Goal: Browse casually: Explore the website without a specific task or goal

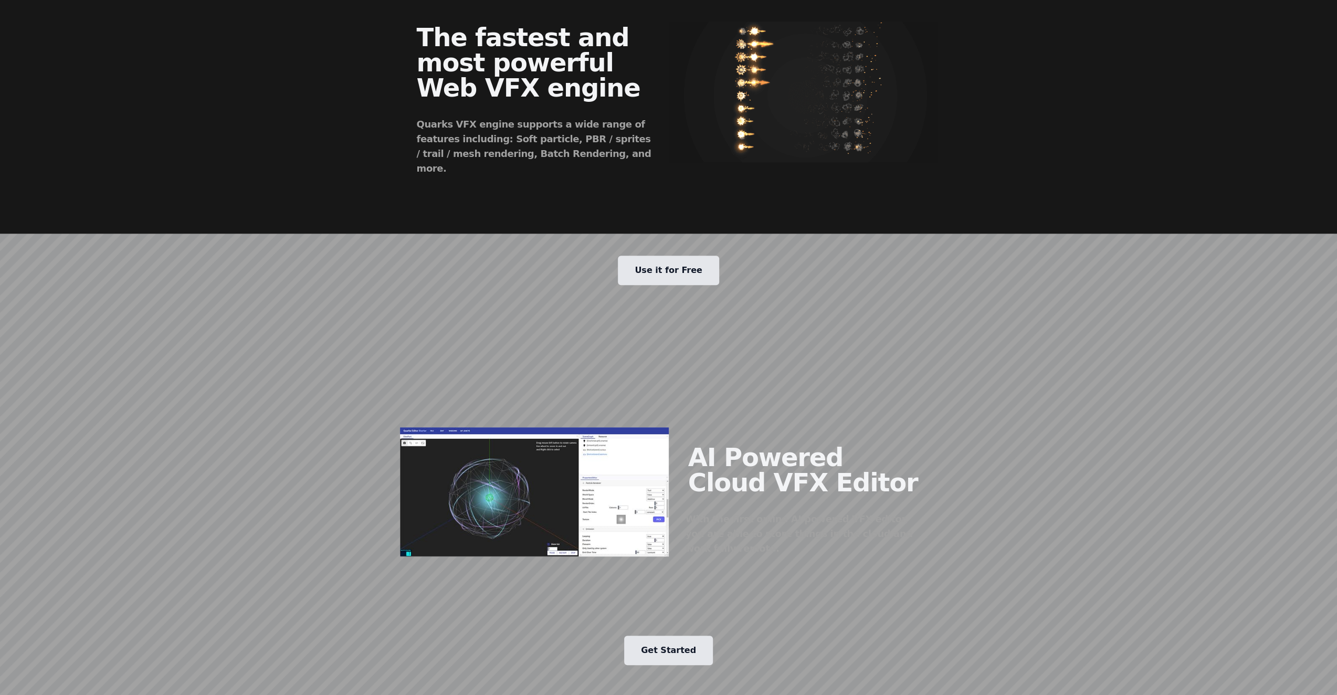
scroll to position [1207, 0]
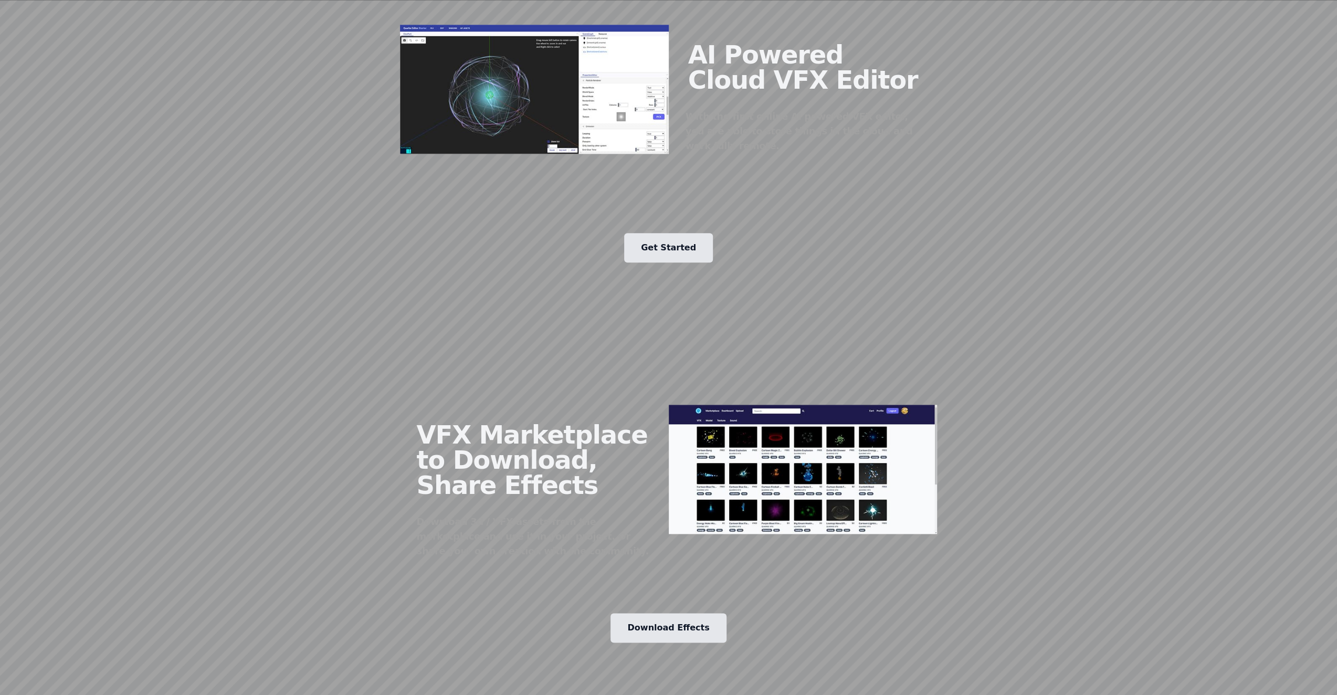
click at [802, 405] on img at bounding box center [803, 469] width 269 height 129
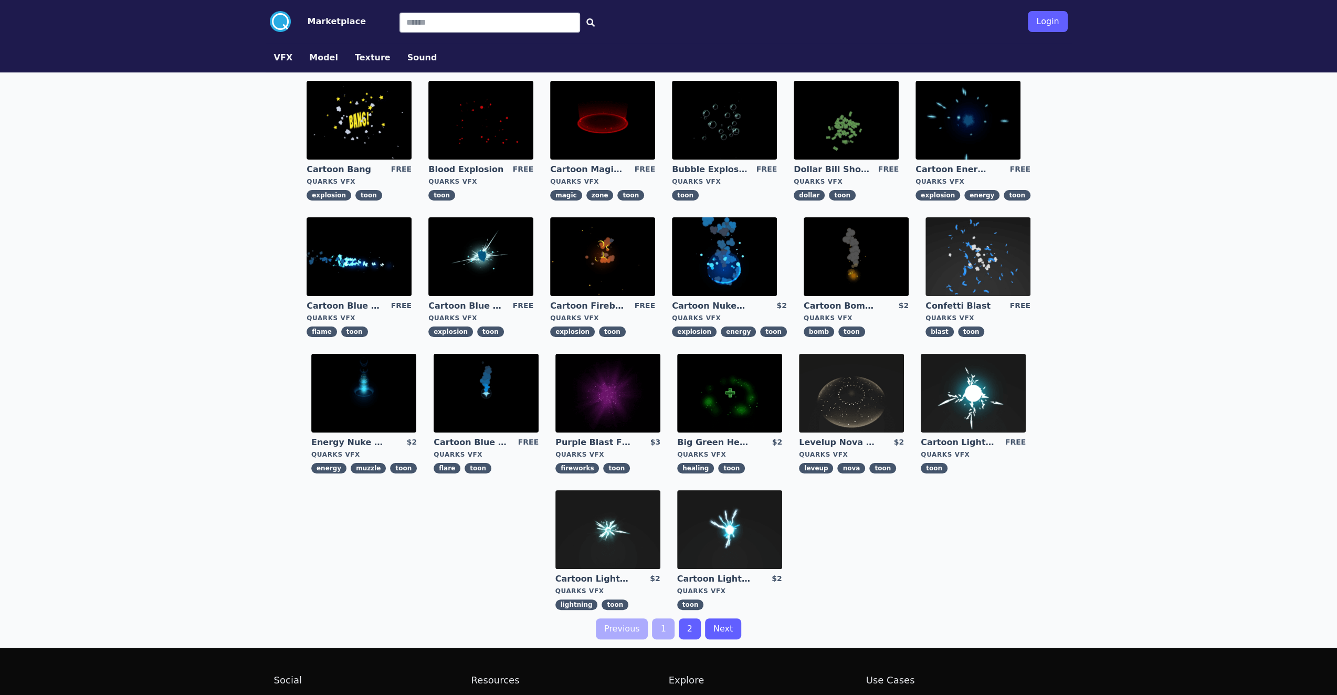
click at [510, 238] on img at bounding box center [480, 256] width 105 height 79
click at [319, 55] on button "Model" at bounding box center [323, 57] width 29 height 13
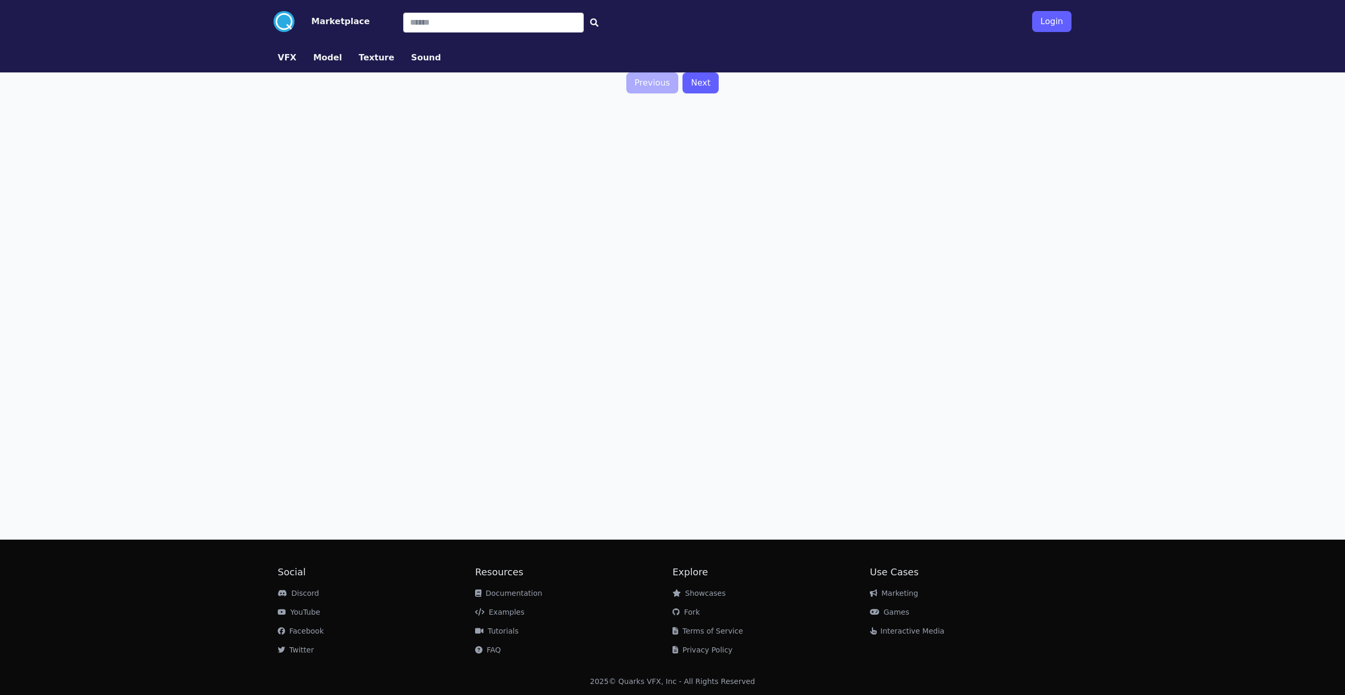
click at [371, 59] on button "Texture" at bounding box center [377, 57] width 36 height 13
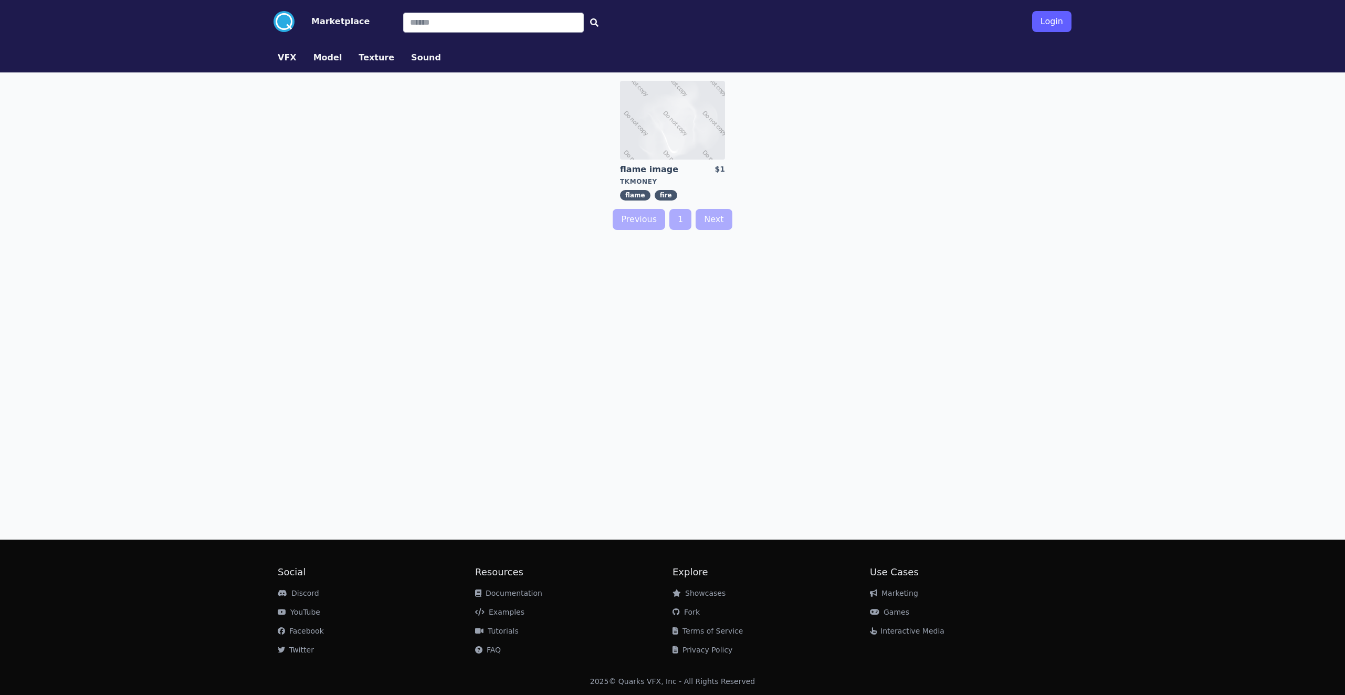
click at [425, 57] on button "Sound" at bounding box center [426, 57] width 30 height 13
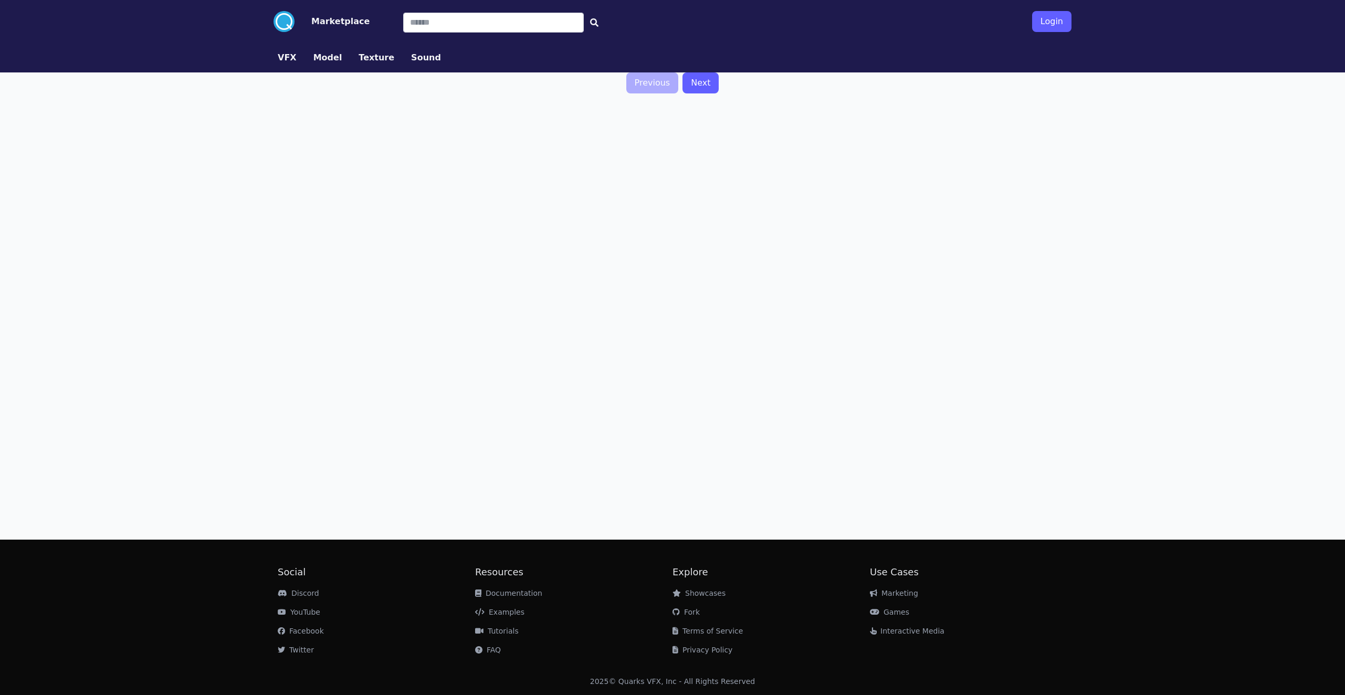
click at [286, 58] on button "VFX" at bounding box center [287, 57] width 19 height 13
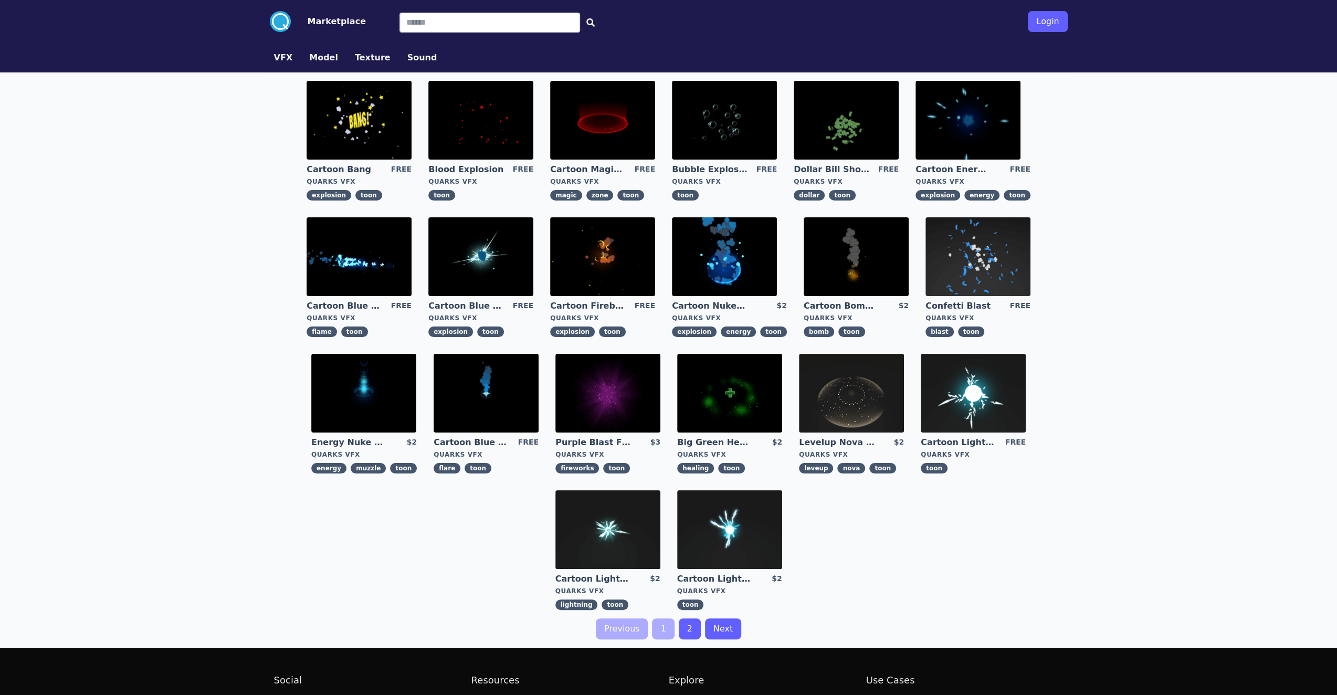
click at [587, 115] on img at bounding box center [602, 120] width 105 height 79
click at [388, 367] on img at bounding box center [363, 393] width 105 height 79
click at [855, 399] on img at bounding box center [851, 393] width 105 height 79
